Goal: Information Seeking & Learning: Compare options

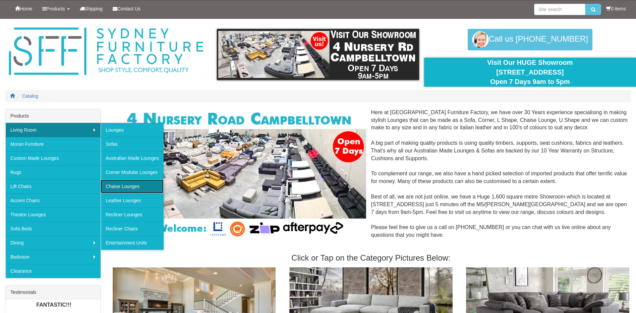
click at [119, 185] on link "Chaise Lounges" at bounding box center [132, 186] width 63 height 14
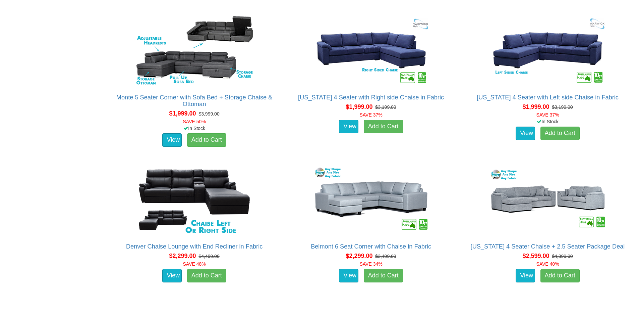
scroll to position [906, 0]
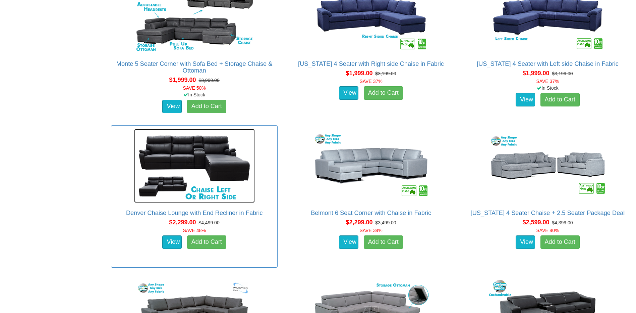
click at [190, 159] on img at bounding box center [194, 166] width 121 height 74
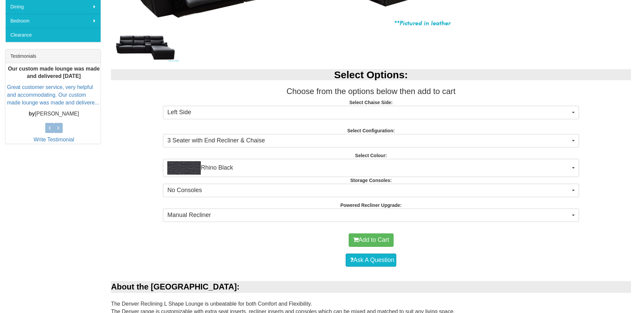
scroll to position [302, 0]
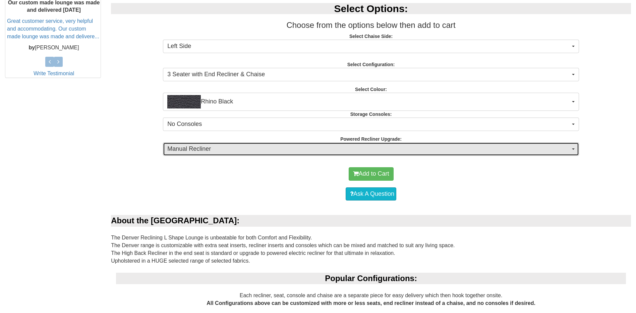
click at [261, 150] on span "Manual Recliner" at bounding box center [368, 149] width 403 height 9
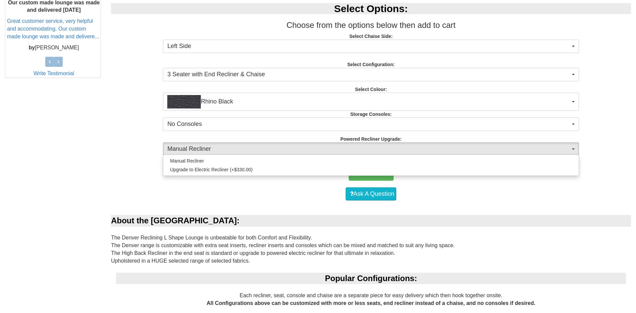
click at [249, 154] on div "Manual Recliner Upgrade to Electric Recliner (+$330.00)" at bounding box center [371, 164] width 416 height 21
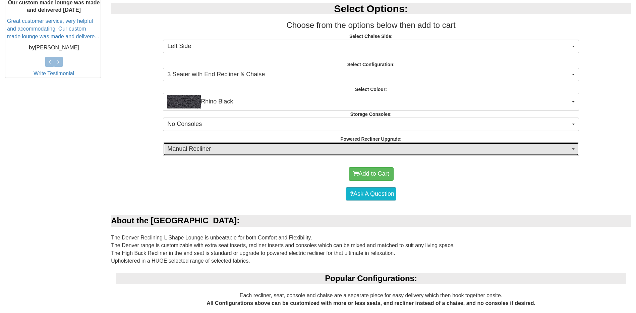
click at [249, 154] on button "Manual Recliner" at bounding box center [371, 148] width 416 height 13
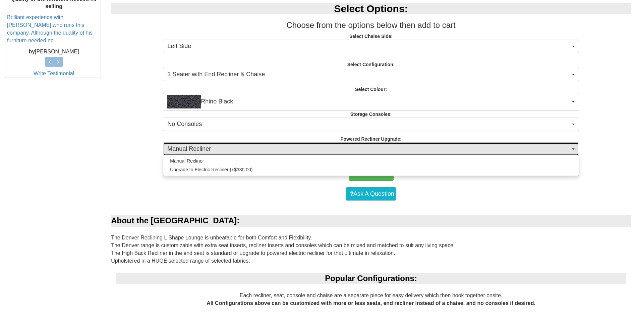
click at [249, 154] on button "Manual Recliner" at bounding box center [371, 148] width 416 height 13
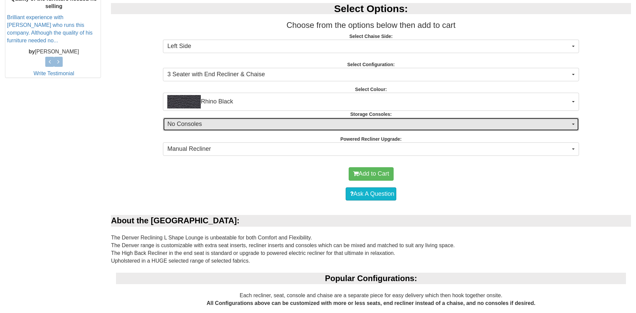
click at [289, 125] on span "No Consoles" at bounding box center [368, 124] width 403 height 9
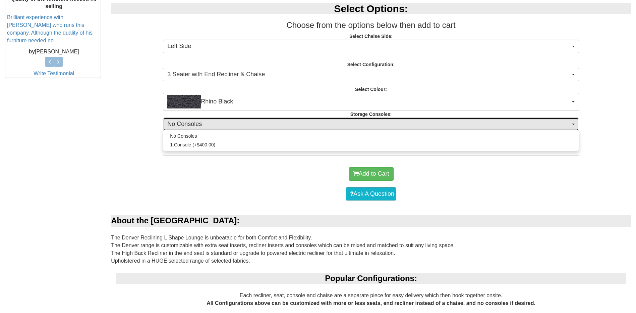
click at [289, 125] on span "No Consoles" at bounding box center [368, 124] width 403 height 9
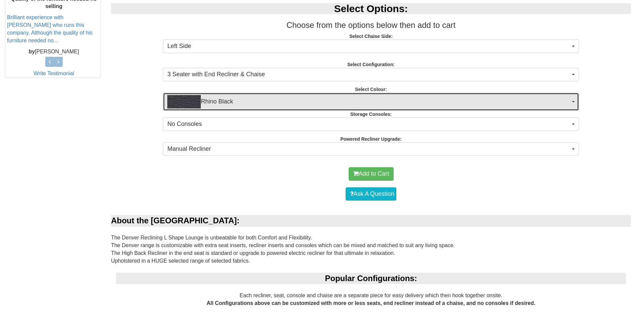
click at [280, 98] on span "Rhino Black" at bounding box center [368, 101] width 403 height 13
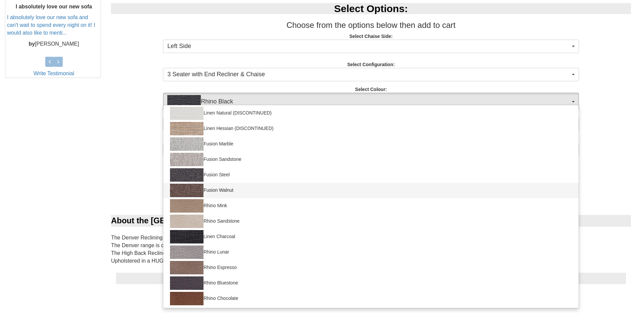
scroll to position [0, 0]
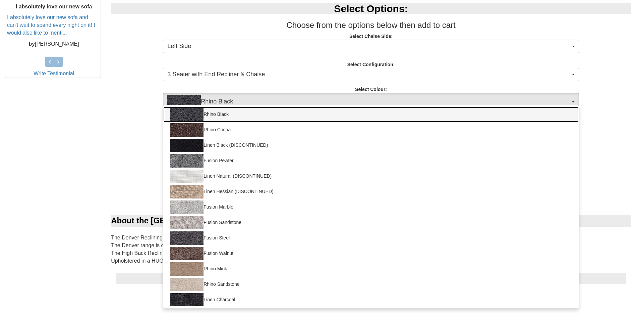
click at [252, 111] on link "Rhino Black" at bounding box center [371, 114] width 416 height 15
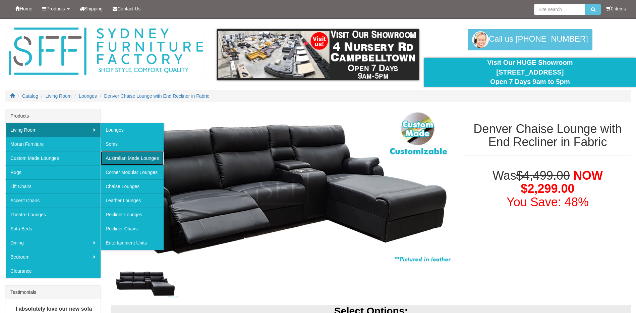
click at [151, 159] on link "Australian Made Lounges" at bounding box center [132, 158] width 63 height 14
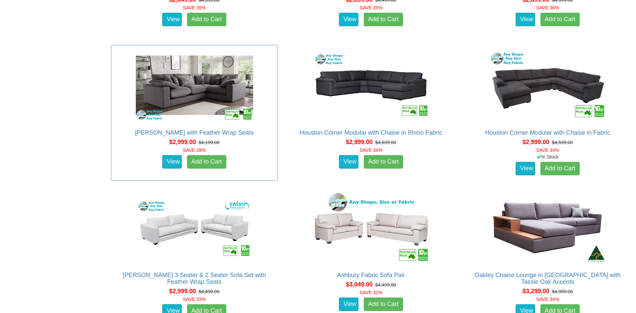
scroll to position [1372, 0]
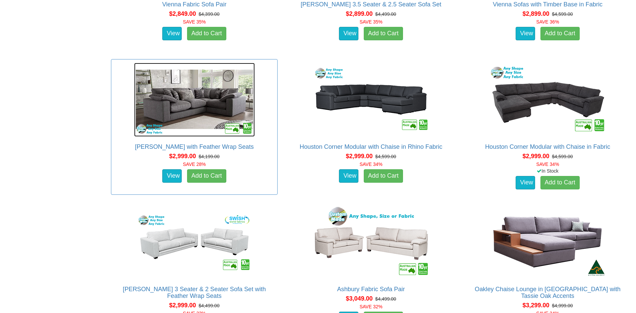
click at [203, 101] on img at bounding box center [194, 100] width 121 height 74
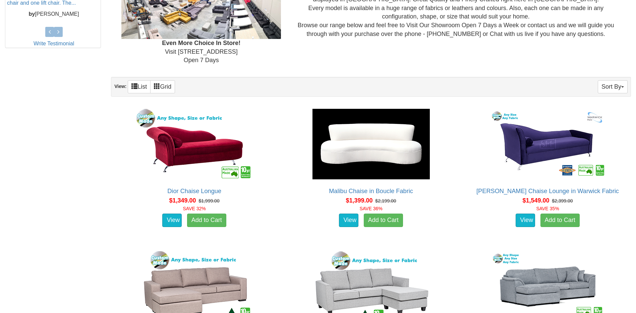
scroll to position [97, 0]
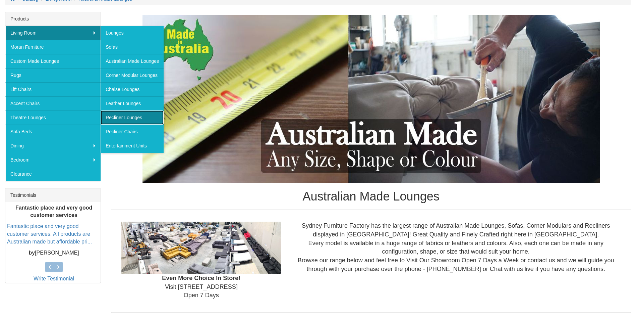
click at [139, 117] on link "Recliner Lounges" at bounding box center [132, 117] width 63 height 14
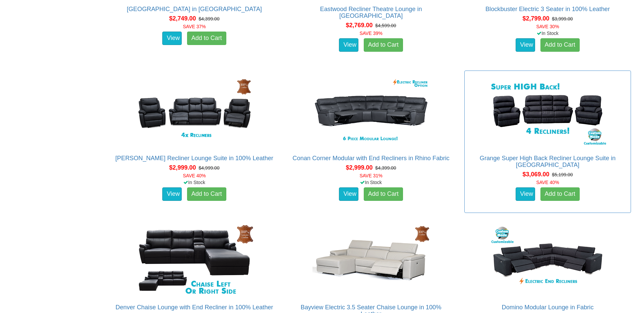
scroll to position [1140, 0]
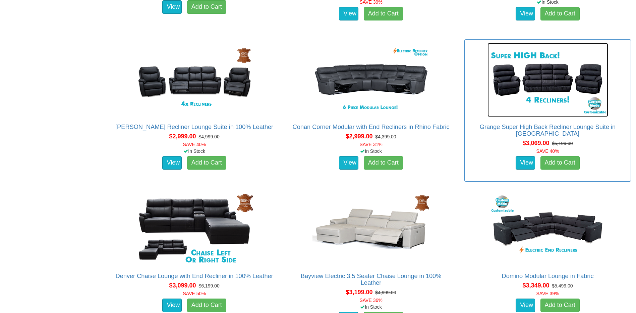
click at [556, 79] on img at bounding box center [548, 80] width 121 height 74
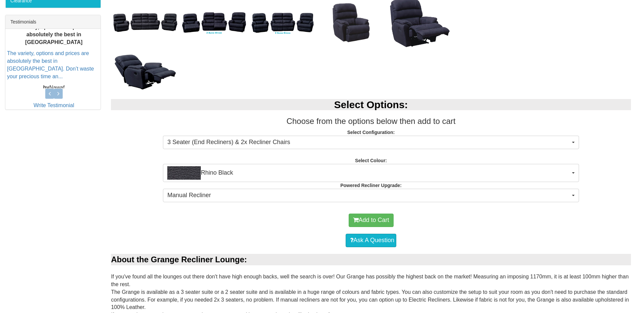
scroll to position [383, 0]
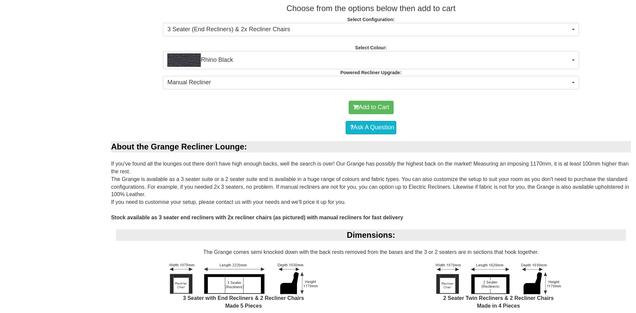
click at [245, 75] on div "Select Options: Choose from the options below then add to cart Select Configura…" at bounding box center [371, 37] width 530 height 114
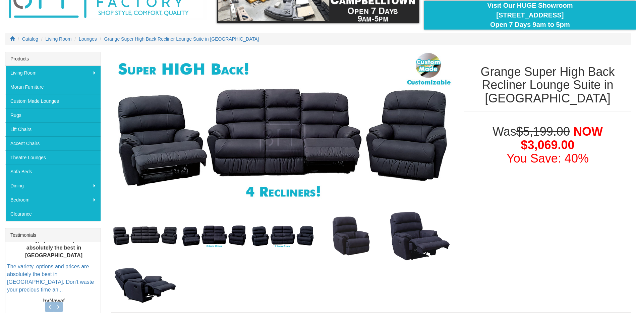
scroll to position [0, 0]
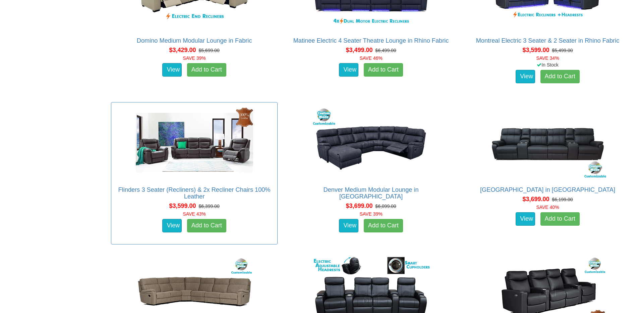
scroll to position [1543, 0]
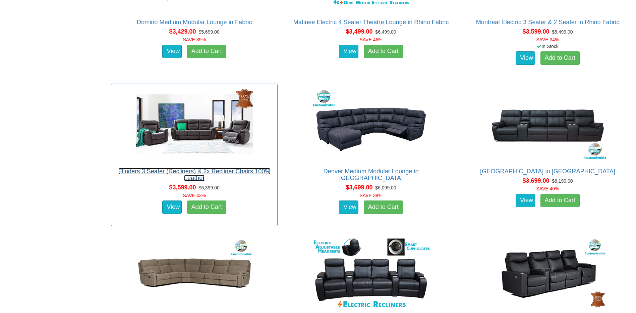
click at [229, 170] on link "Flinders 3 Seater (Recliners) & 2x Recliner Chairs 100% Leather" at bounding box center [194, 174] width 152 height 13
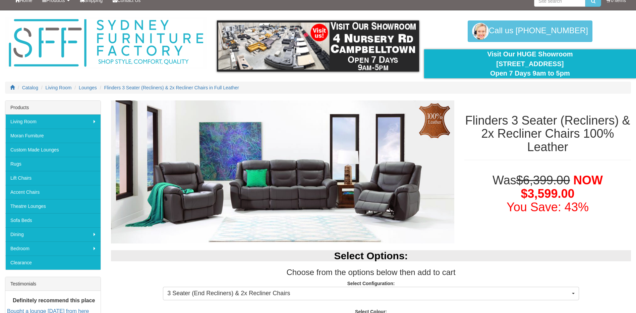
scroll to position [8, 0]
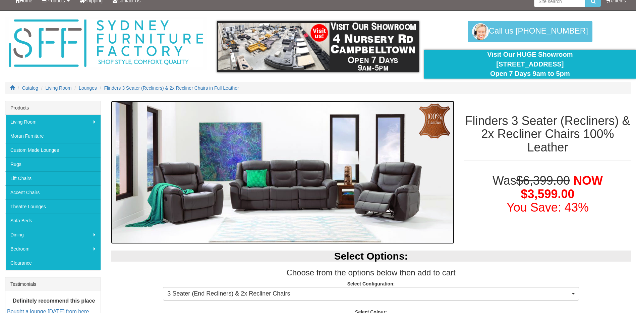
click at [289, 187] on img at bounding box center [282, 172] width 343 height 143
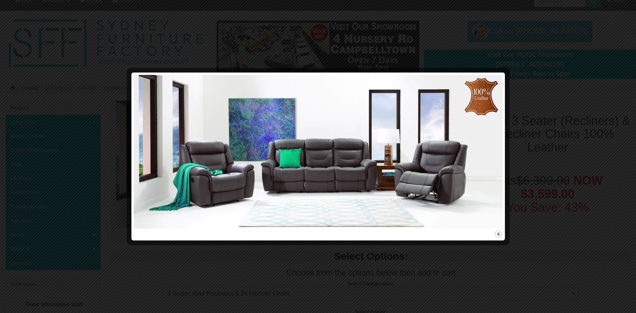
click at [312, 82] on img at bounding box center [318, 152] width 369 height 154
drag, startPoint x: 627, startPoint y: 133, endPoint x: 537, endPoint y: 241, distance: 140.3
click at [625, 133] on div at bounding box center [318, 156] width 636 height 313
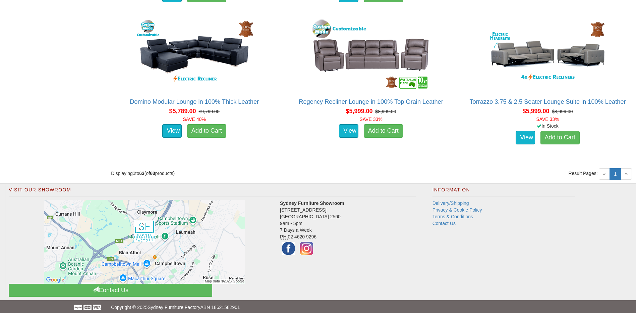
scroll to position [3404, 0]
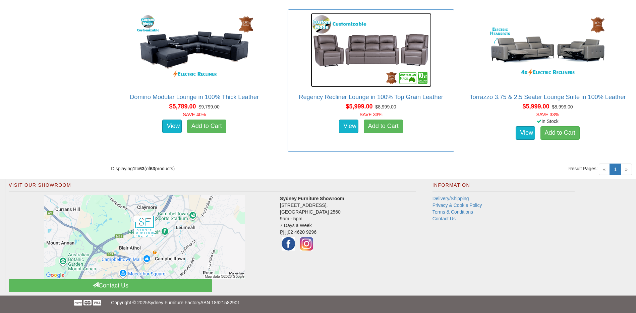
click at [379, 61] on img at bounding box center [371, 50] width 121 height 74
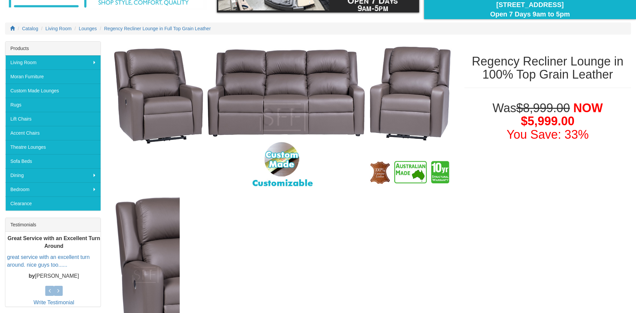
scroll to position [67, 0]
